Goal: Task Accomplishment & Management: Use online tool/utility

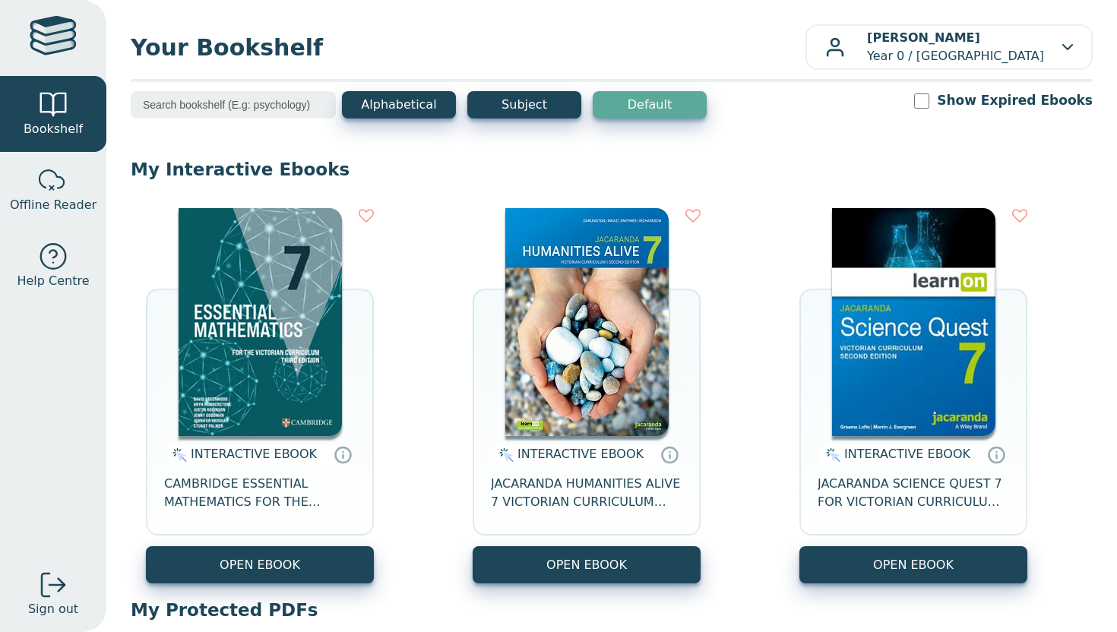
click at [577, 311] on img at bounding box center [586, 322] width 163 height 228
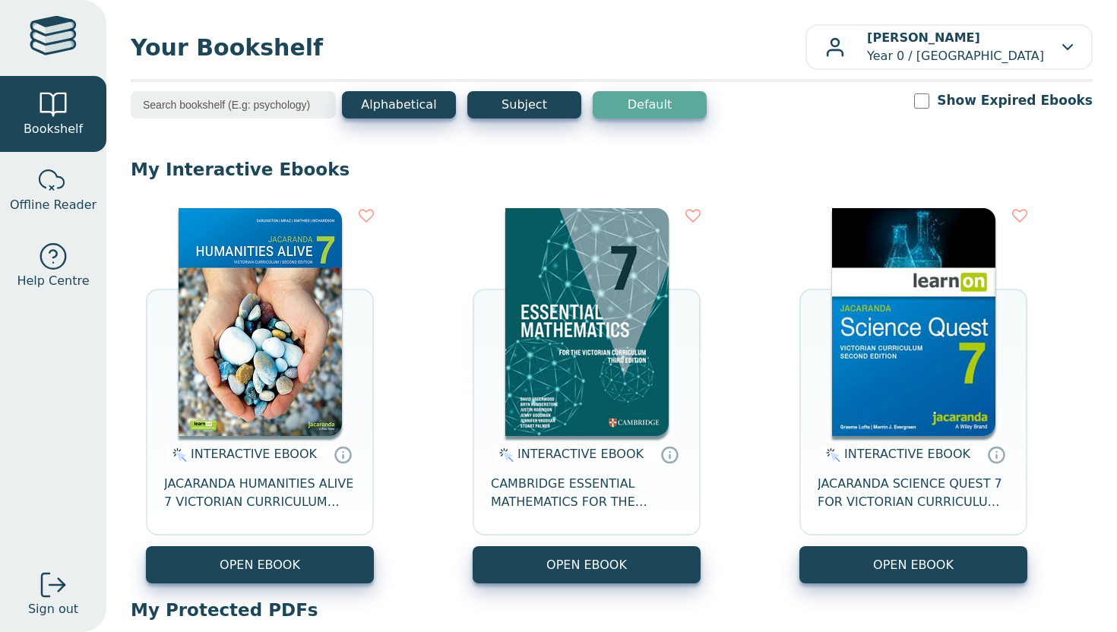
click at [302, 323] on img at bounding box center [260, 322] width 163 height 228
